Goal: Task Accomplishment & Management: Manage account settings

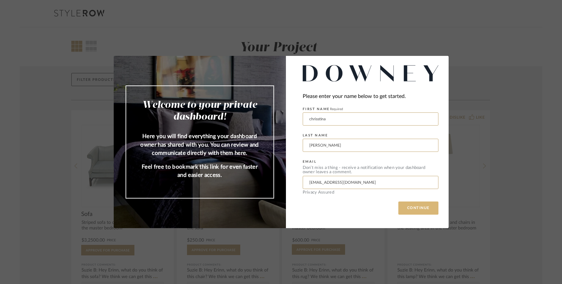
click at [413, 209] on button "CONTINUE" at bounding box center [418, 207] width 40 height 13
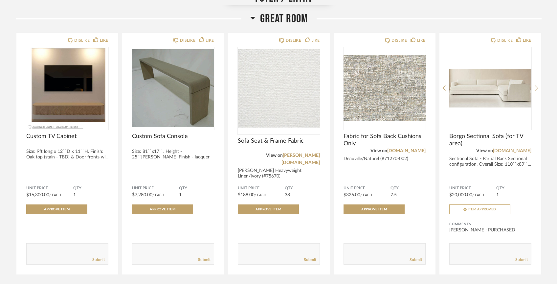
scroll to position [349, 0]
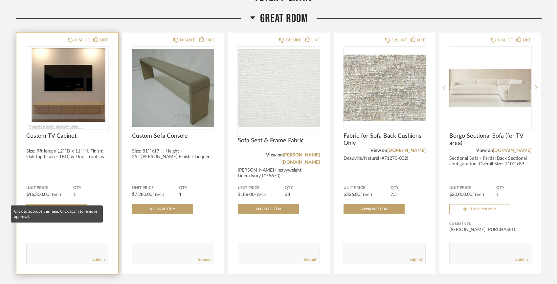
click at [69, 207] on span "Approve Item" at bounding box center [57, 208] width 26 height 3
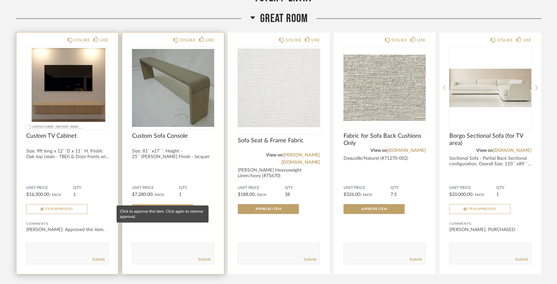
click at [147, 204] on button "Approve Item" at bounding box center [162, 209] width 61 height 10
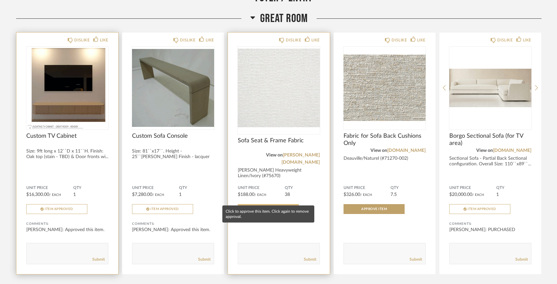
click at [274, 204] on button "Approve Item" at bounding box center [268, 209] width 61 height 10
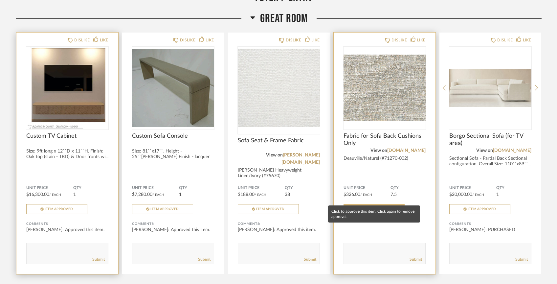
click at [373, 207] on span "Approve Item" at bounding box center [374, 208] width 26 height 3
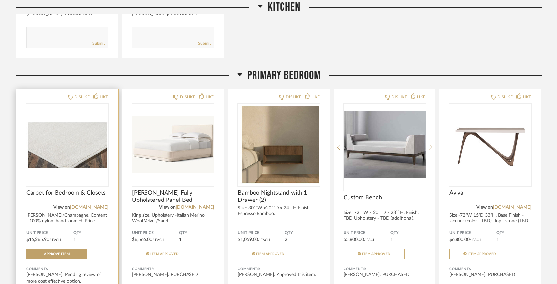
scroll to position [1124, 0]
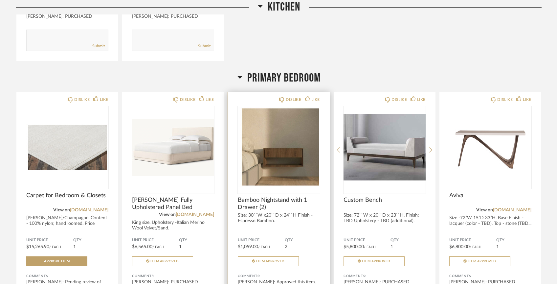
click at [262, 154] on img "0" at bounding box center [279, 147] width 82 height 82
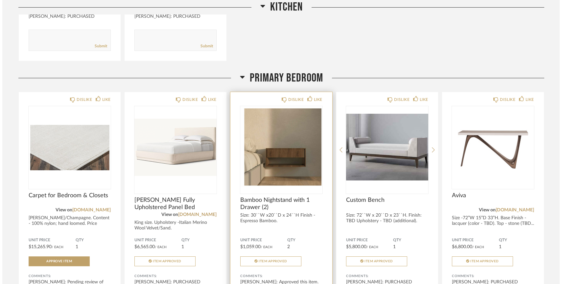
scroll to position [0, 0]
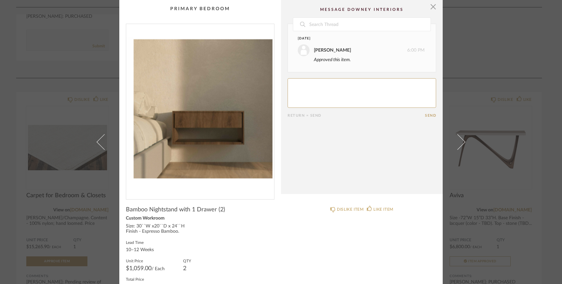
click at [232, 143] on img "0" at bounding box center [200, 109] width 148 height 170
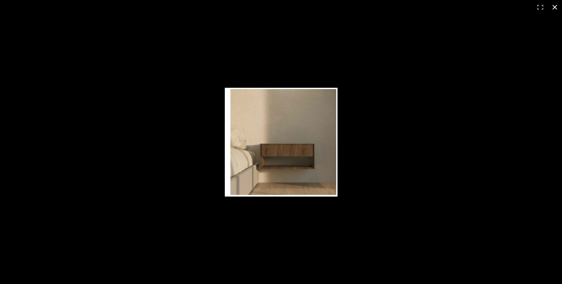
click at [556, 8] on button at bounding box center [554, 7] width 14 height 14
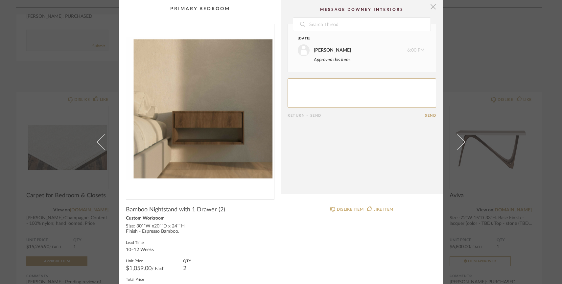
click at [432, 8] on span "button" at bounding box center [432, 6] width 13 height 13
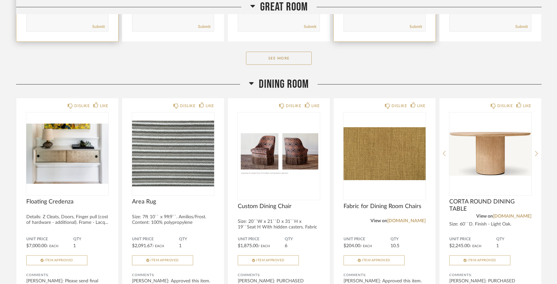
scroll to position [607, 0]
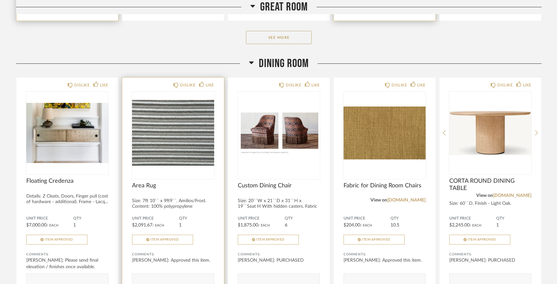
click at [0, 0] on img at bounding box center [0, 0] width 0 height 0
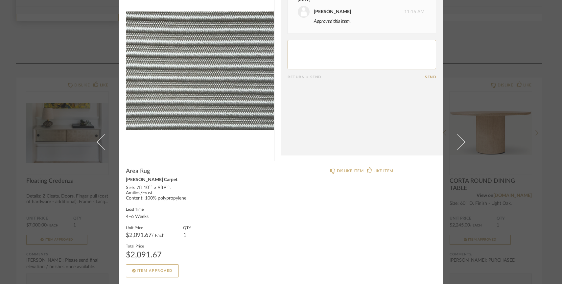
scroll to position [0, 0]
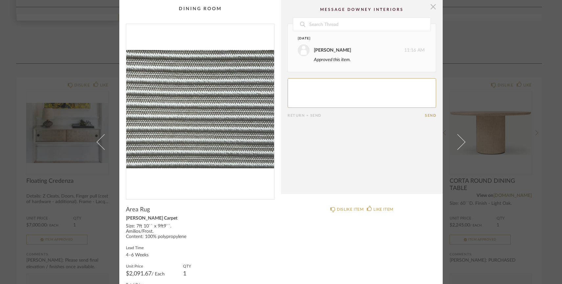
click at [430, 10] on span "button" at bounding box center [432, 6] width 13 height 13
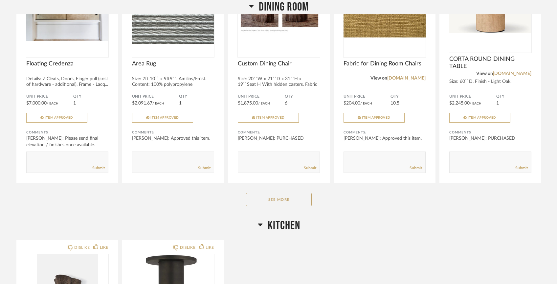
scroll to position [843, 0]
